Goal: Task Accomplishment & Management: Complete application form

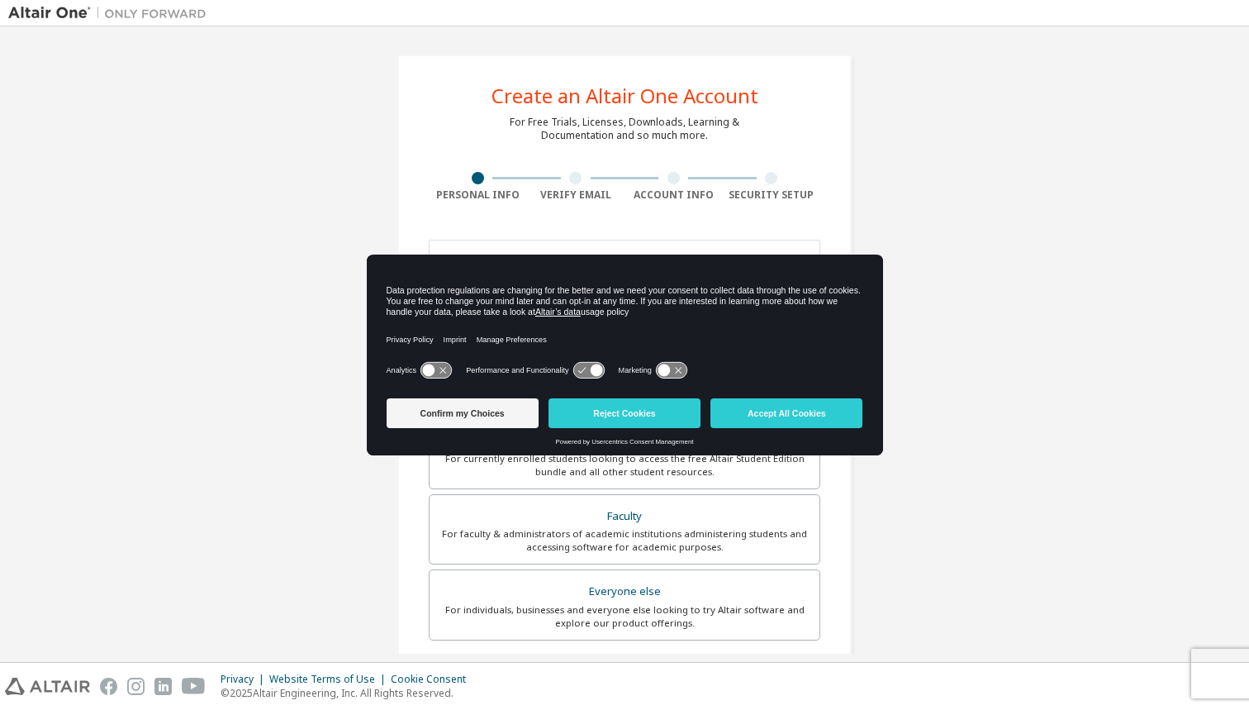
click at [559, 260] on div "Data protection regulations are changing for the better and we need your consen…" at bounding box center [625, 306] width 516 height 103
click at [610, 402] on button "Reject Cookies" at bounding box center [625, 413] width 152 height 30
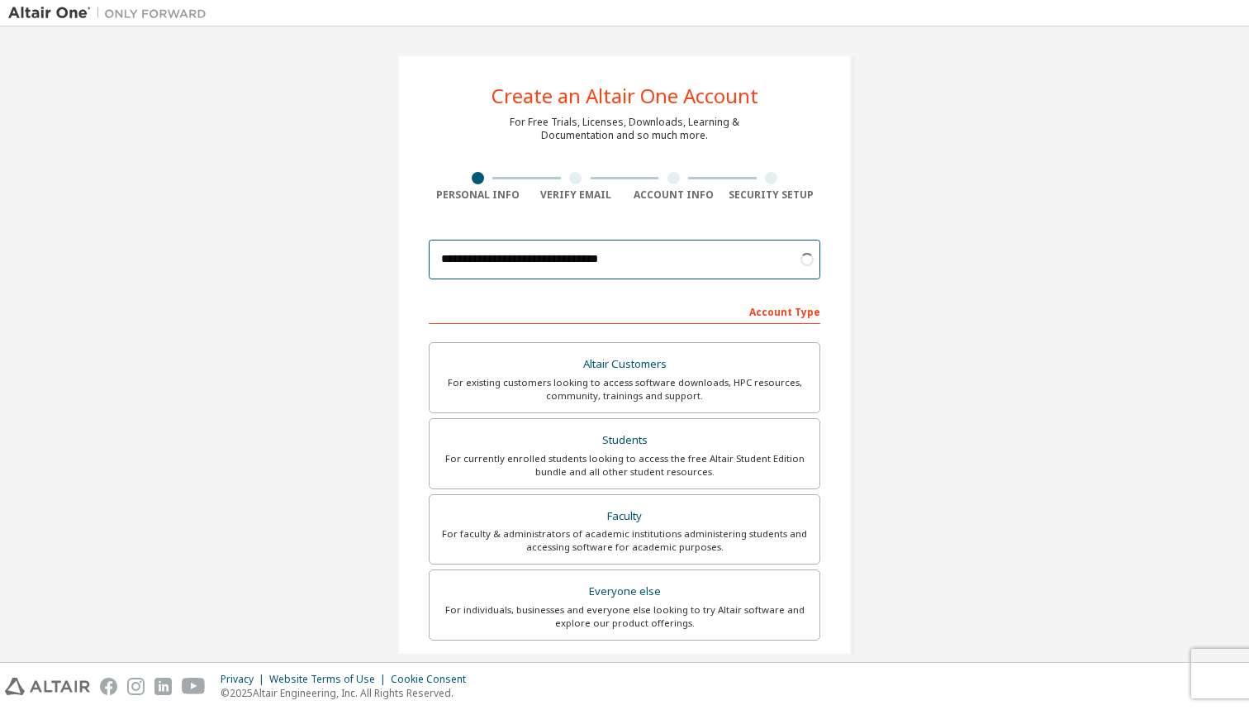
scroll to position [49, 0]
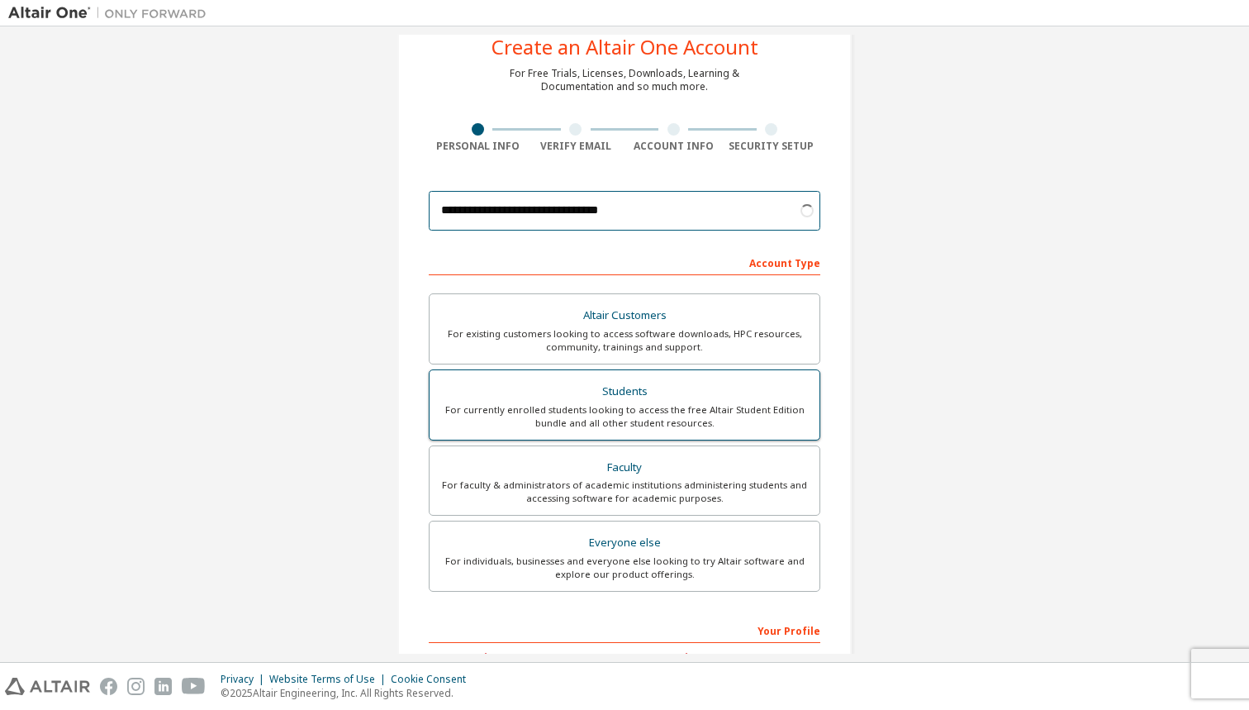
type input "**********"
click at [623, 407] on div "For currently enrolled students looking to access the free Altair Student Editi…" at bounding box center [625, 416] width 370 height 26
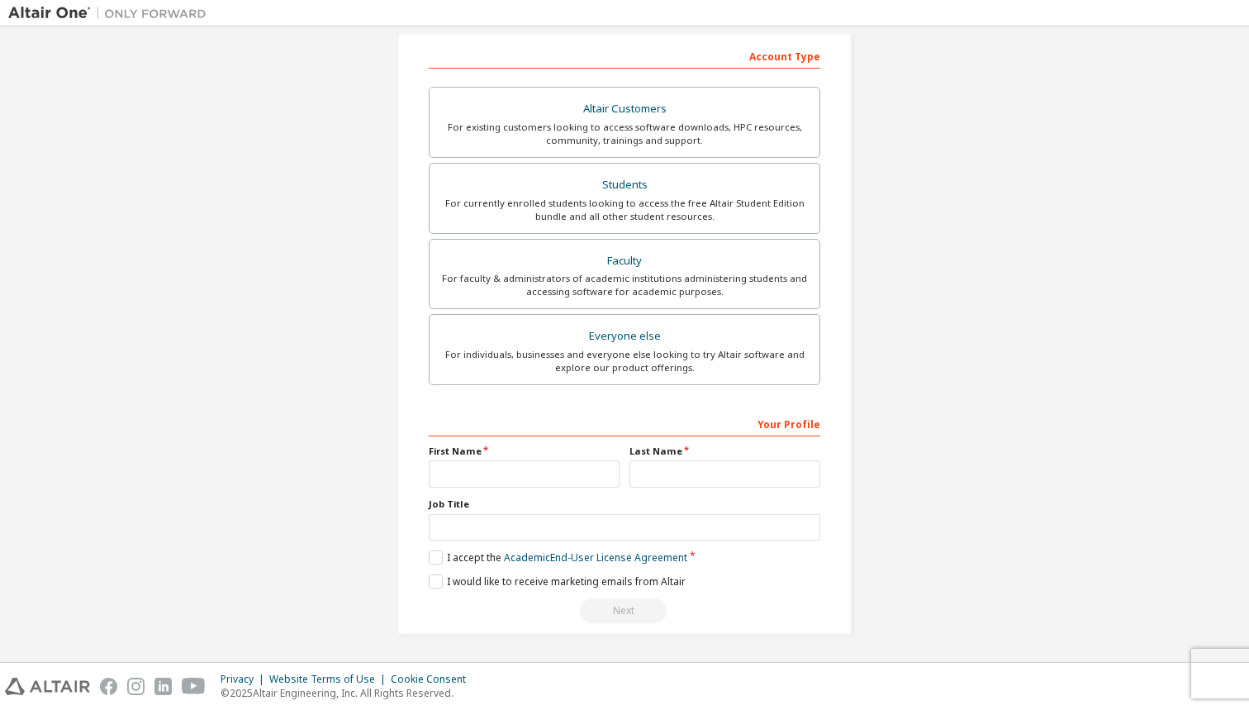
scroll to position [254, 0]
type input "******"
type input "**********"
click at [473, 555] on label "I accept the Academic End-User License Agreement" at bounding box center [558, 558] width 259 height 14
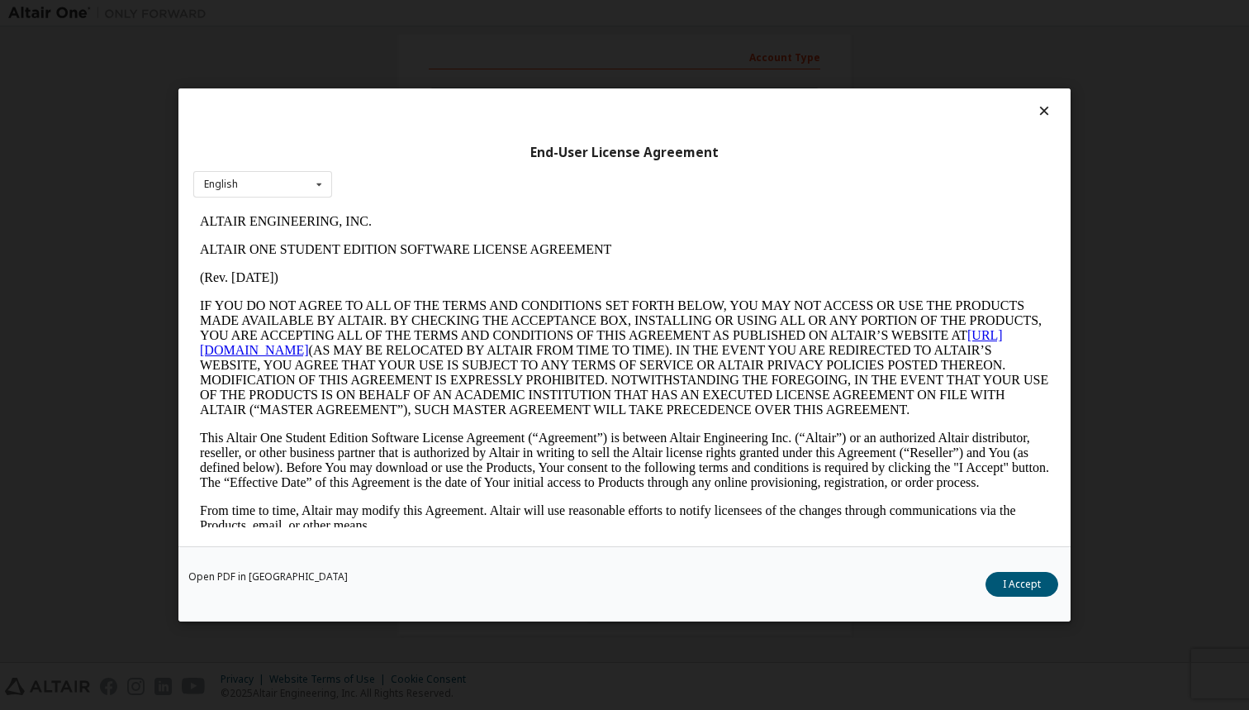
scroll to position [0, 0]
click at [1010, 597] on div "Open PDF in New Tab I Accept" at bounding box center [624, 583] width 892 height 75
click at [1010, 589] on button "I Accept" at bounding box center [1022, 584] width 73 height 25
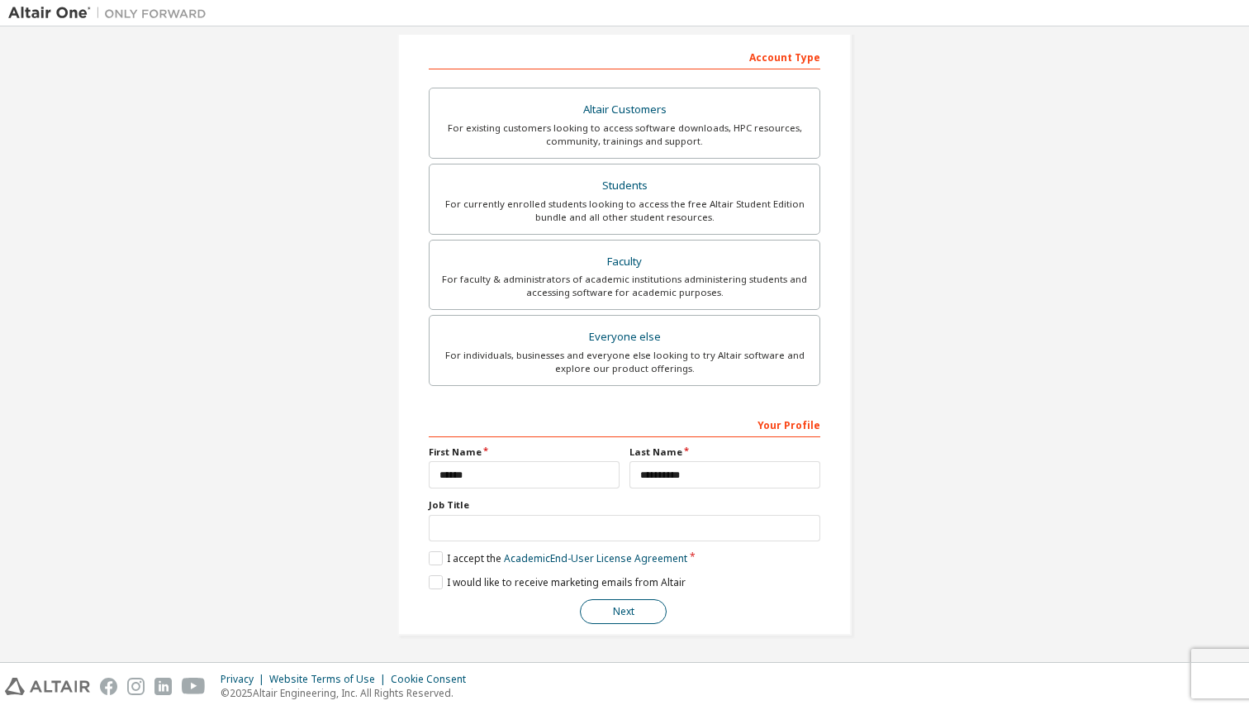
click at [610, 602] on button "Next" at bounding box center [623, 611] width 87 height 25
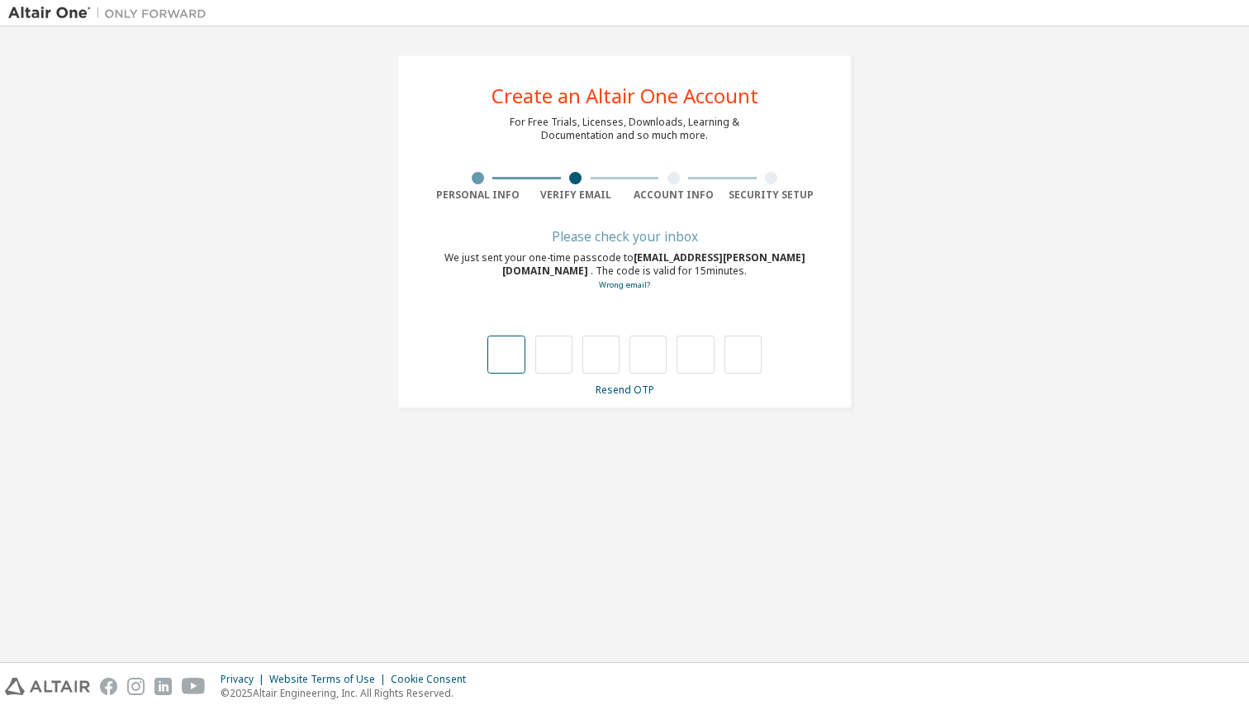
click at [515, 359] on input "text" at bounding box center [505, 354] width 37 height 38
paste input "*"
type input "*"
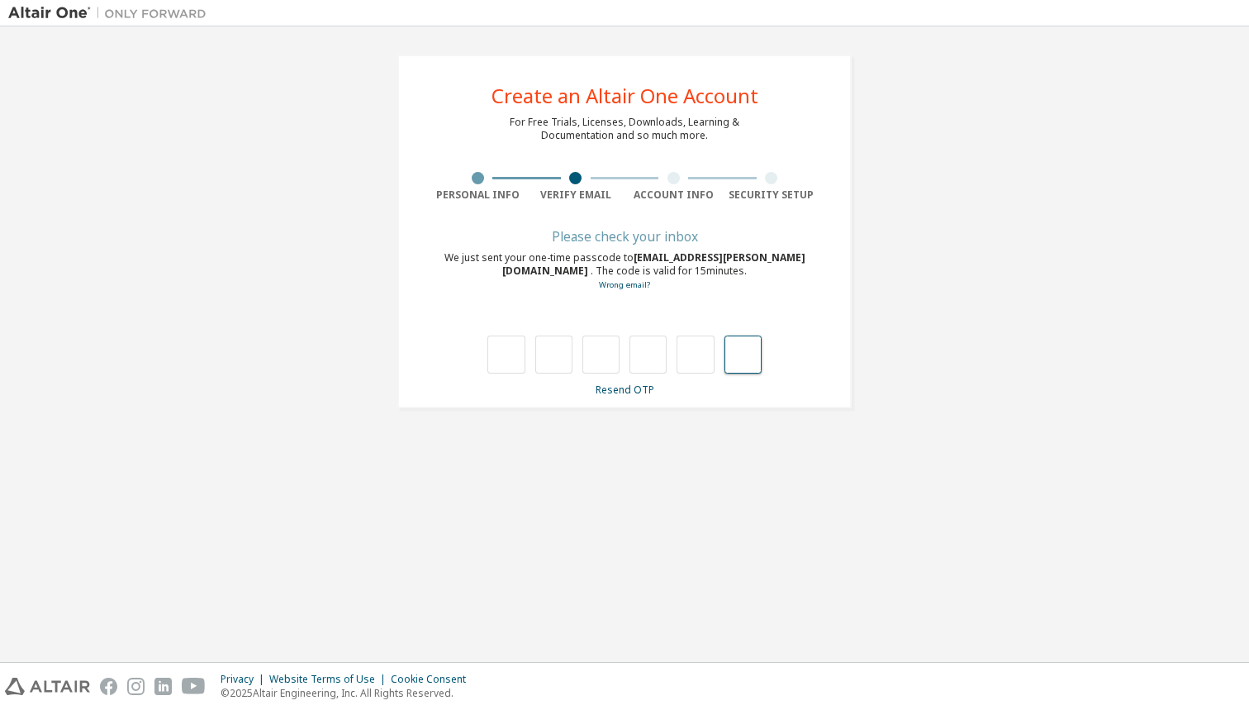
type input "*"
